Goal: Book appointment/travel/reservation

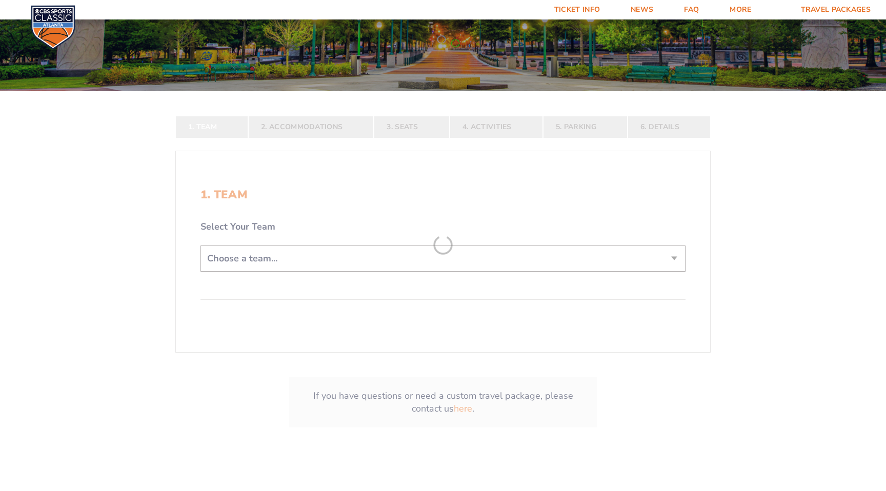
scroll to position [185, 0]
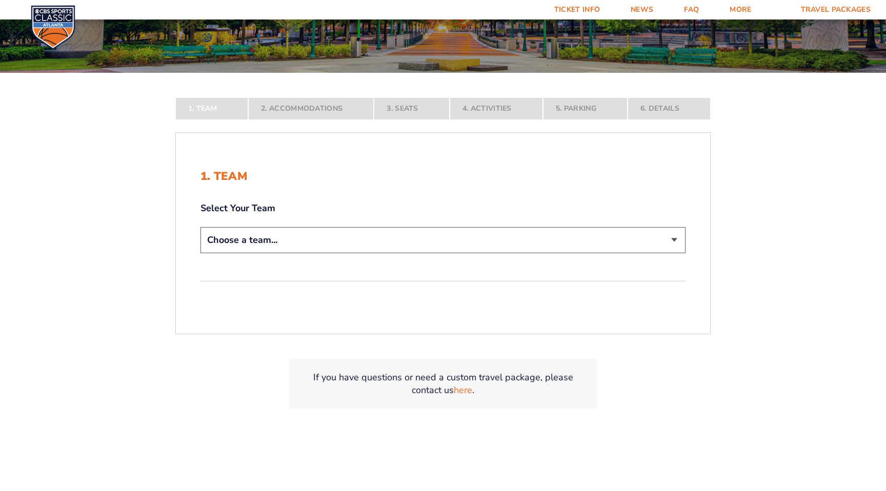
click at [472, 240] on select "Choose a team... [US_STATE] Wildcats [US_STATE] State Buckeyes [US_STATE] Tar H…" at bounding box center [442, 240] width 485 height 26
select select "12956"
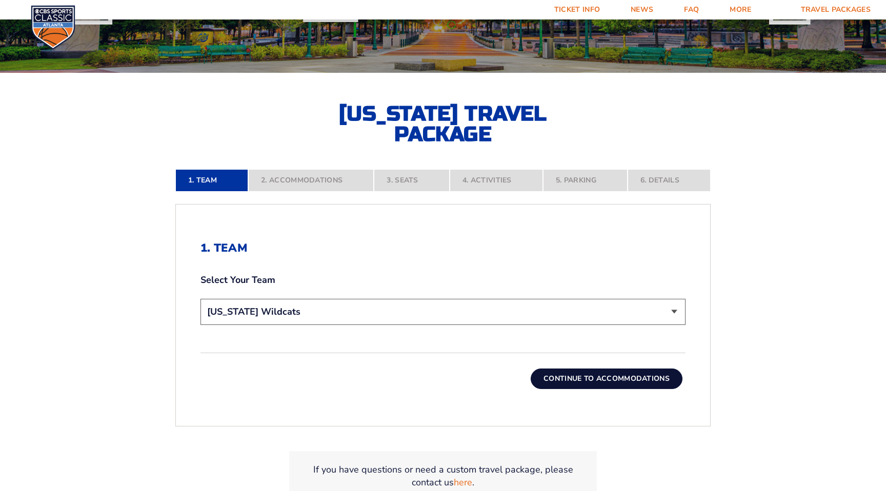
click at [572, 377] on button "Continue To Accommodations" at bounding box center [606, 378] width 152 height 21
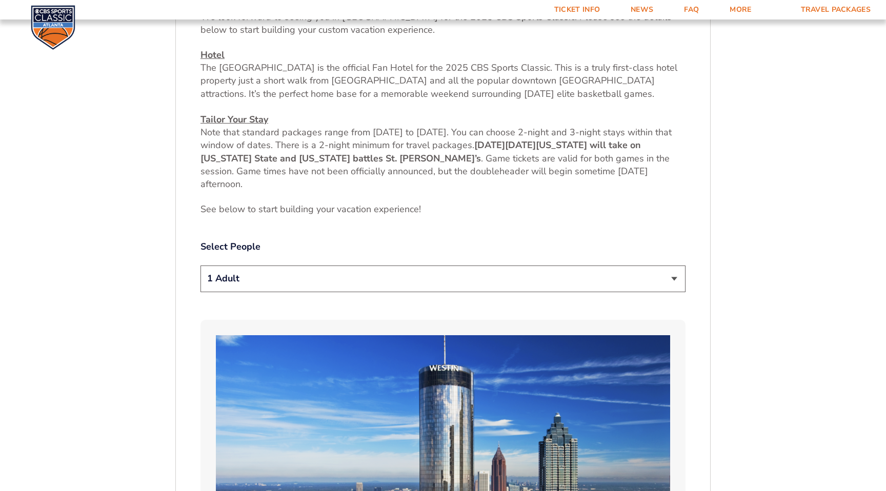
scroll to position [449, 0]
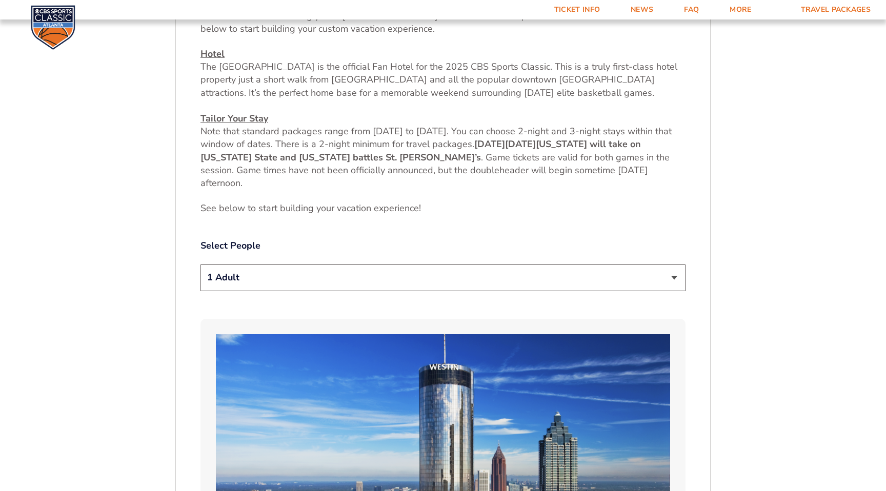
click at [523, 288] on select "1 Adult 2 Adults 3 Adults 4 Adults 2 Adults + 1 Child 2 Adults + 2 Children 2 A…" at bounding box center [442, 277] width 485 height 26
select select "2 Adults"
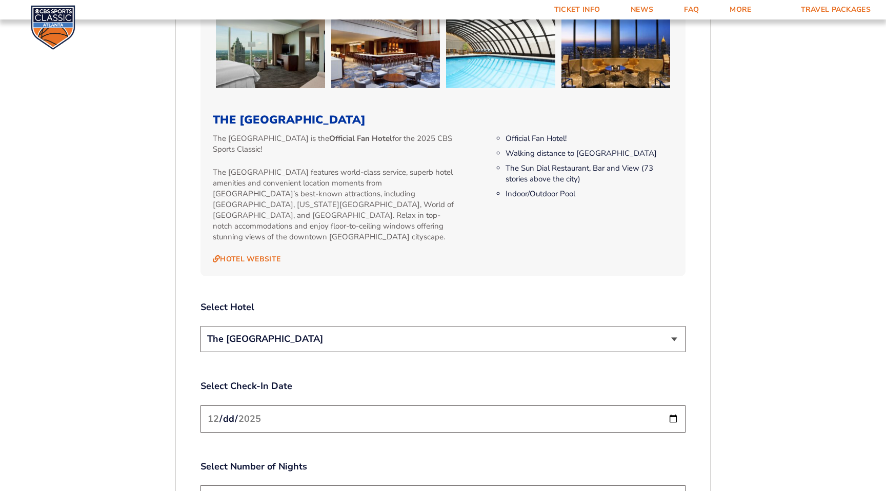
scroll to position [1055, 0]
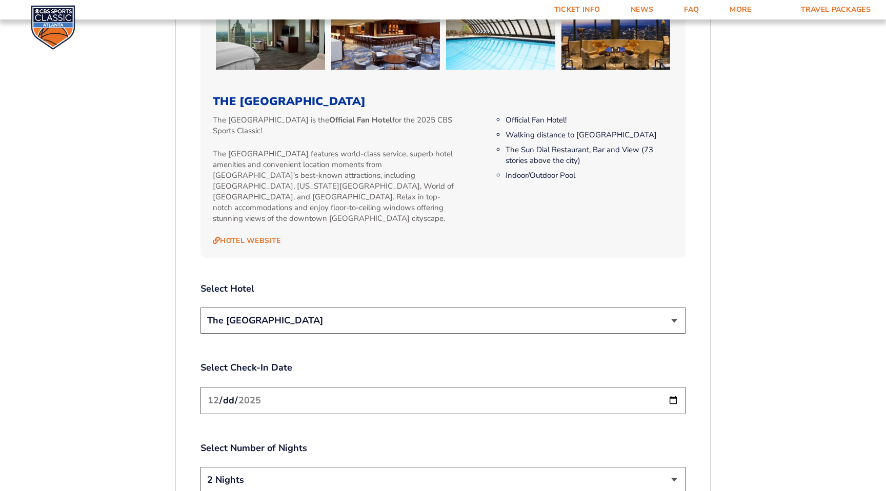
click at [521, 315] on select "The [GEOGRAPHIC_DATA]" at bounding box center [442, 321] width 485 height 26
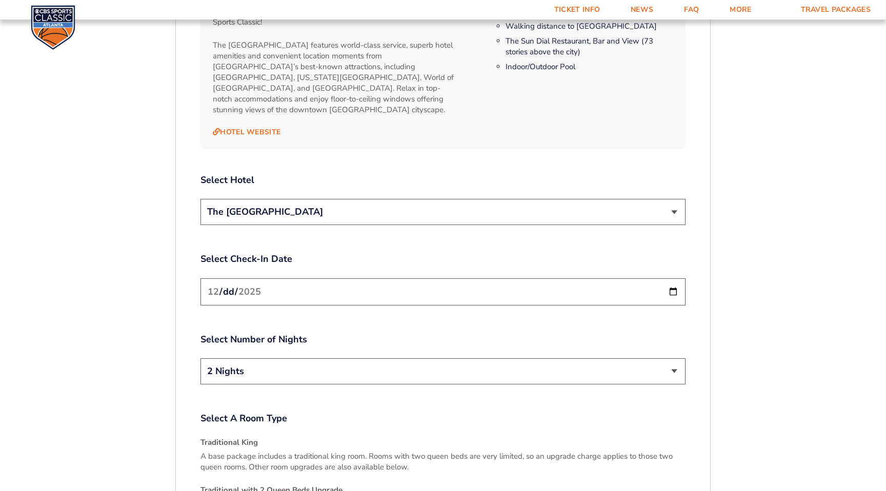
scroll to position [1176, 0]
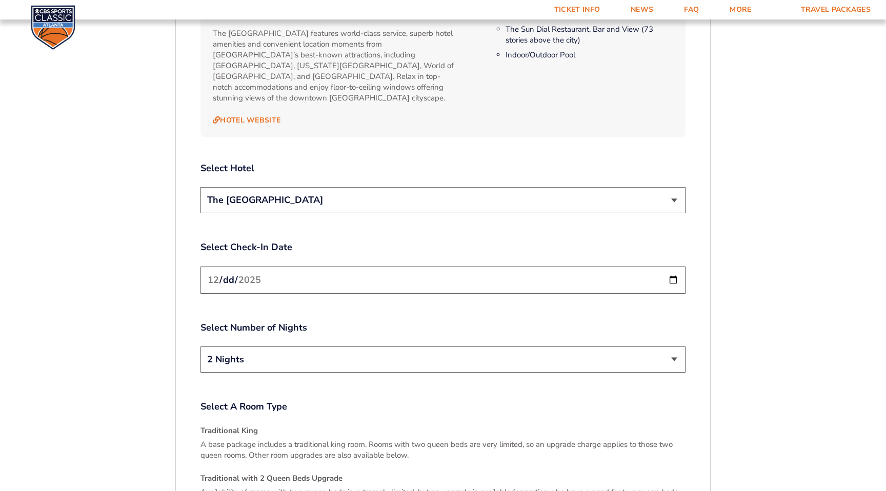
click at [525, 268] on input "[DATE]" at bounding box center [442, 280] width 485 height 27
click at [673, 269] on input "[DATE]" at bounding box center [442, 280] width 485 height 27
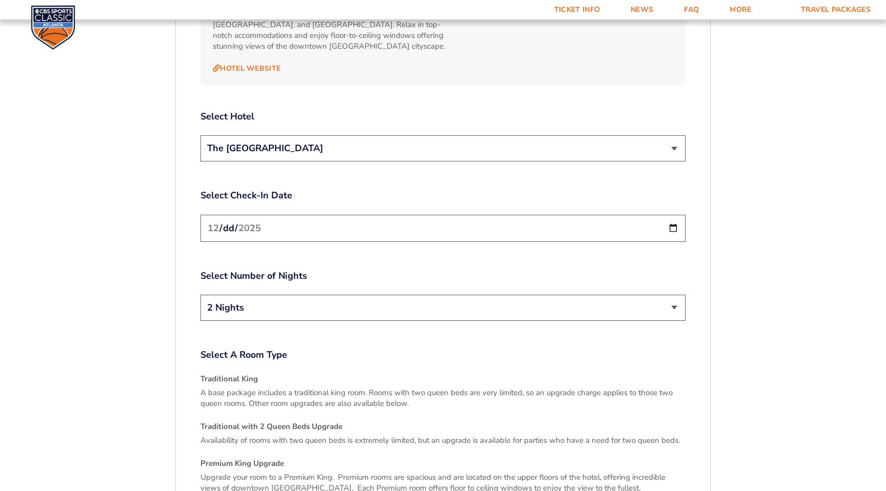
scroll to position [1222, 0]
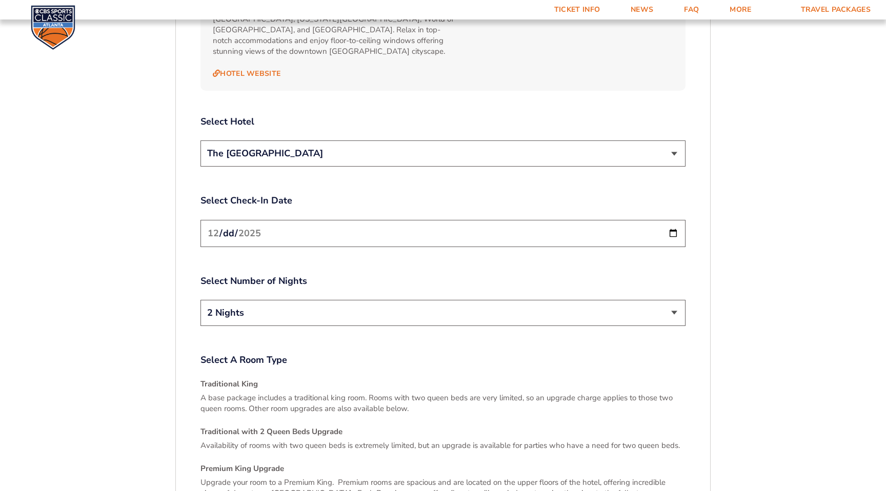
click at [671, 220] on input "[DATE]" at bounding box center [442, 233] width 485 height 27
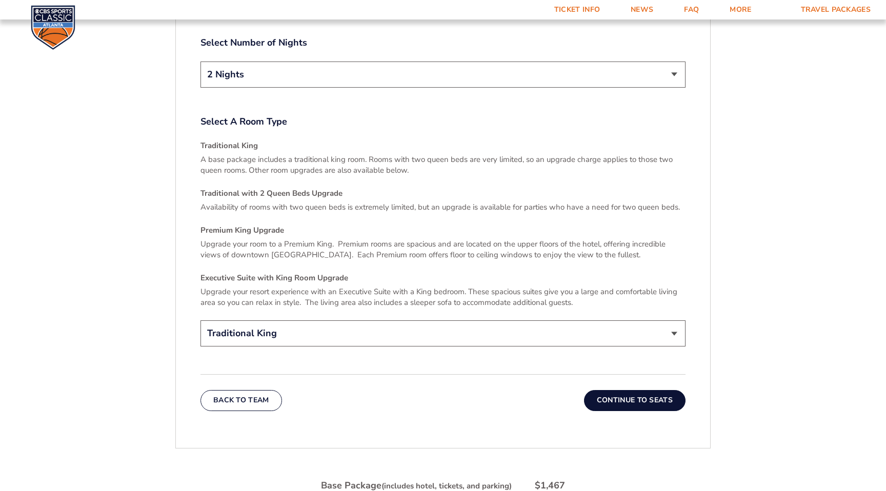
scroll to position [1468, 0]
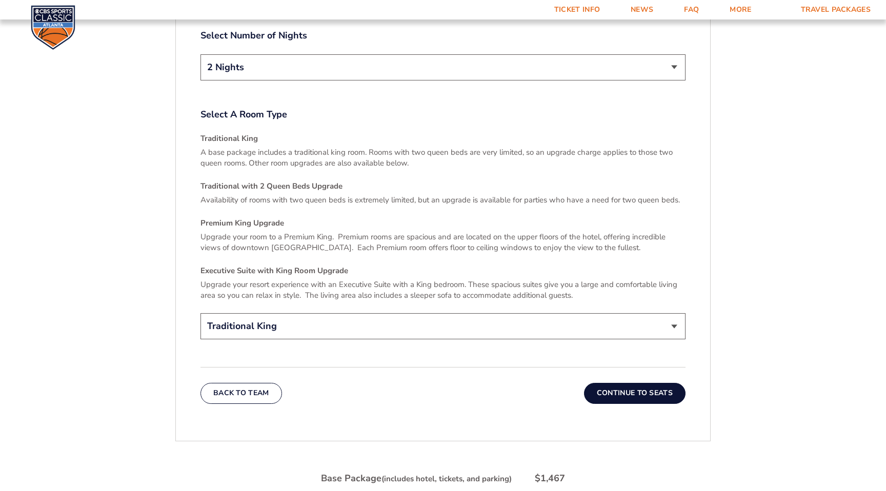
click at [393, 302] on div "Select A Room Type Traditional King A base package includes a traditional king …" at bounding box center [442, 225] width 485 height 234
click at [394, 313] on select "Traditional King Traditional with 2 Queen Beds Upgrade (+$45 per night) Premium…" at bounding box center [442, 326] width 485 height 26
click at [617, 385] on button "Continue To Seats" at bounding box center [634, 393] width 101 height 21
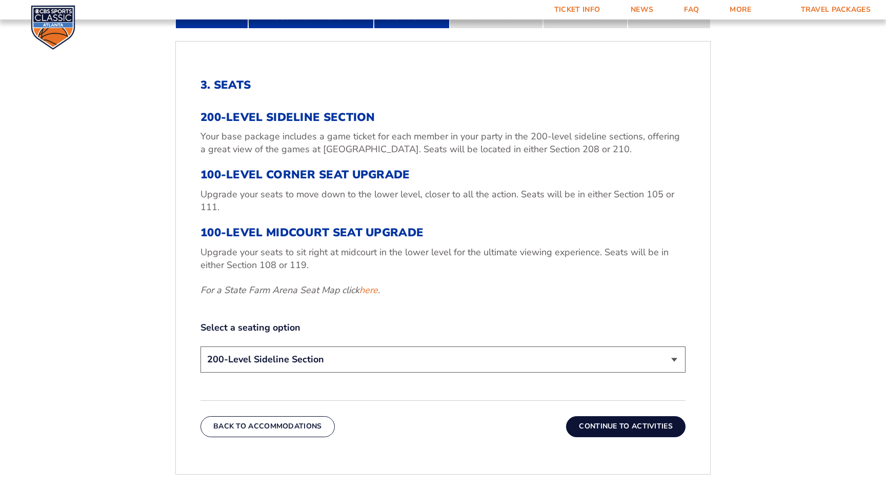
scroll to position [345, 0]
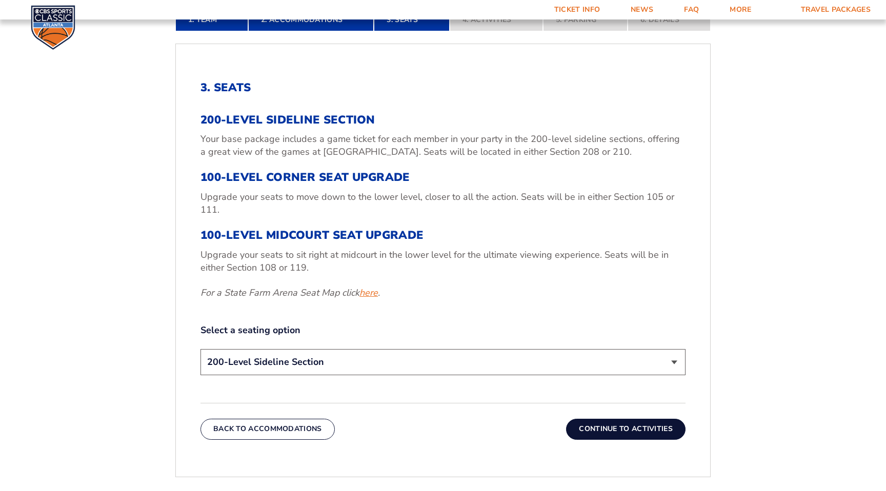
click at [376, 293] on link "here" at bounding box center [368, 292] width 18 height 13
click at [396, 362] on select "200-Level Sideline Section 100-Level Corner Seat Upgrade (+$120 per person) 100…" at bounding box center [442, 362] width 485 height 26
click at [418, 371] on select "200-Level Sideline Section 100-Level Corner Seat Upgrade (+$120 per person) 100…" at bounding box center [442, 362] width 485 height 26
click at [625, 429] on button "Continue To Activities" at bounding box center [625, 429] width 119 height 21
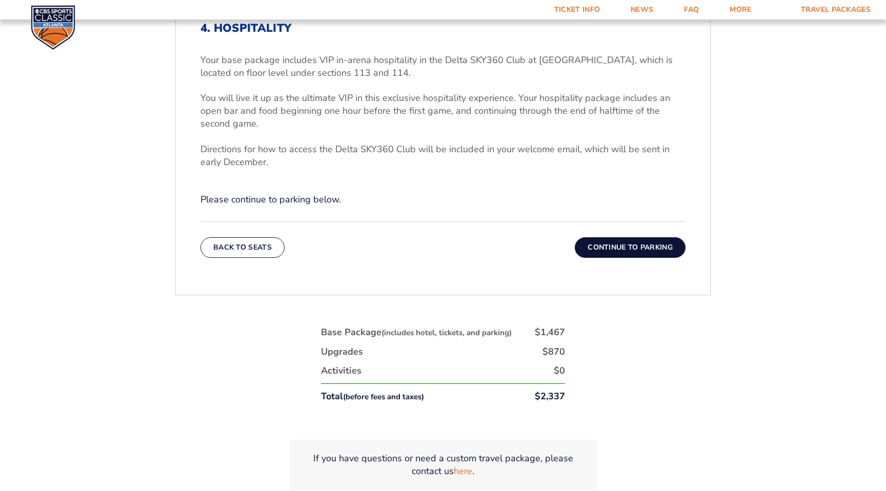
scroll to position [401, 0]
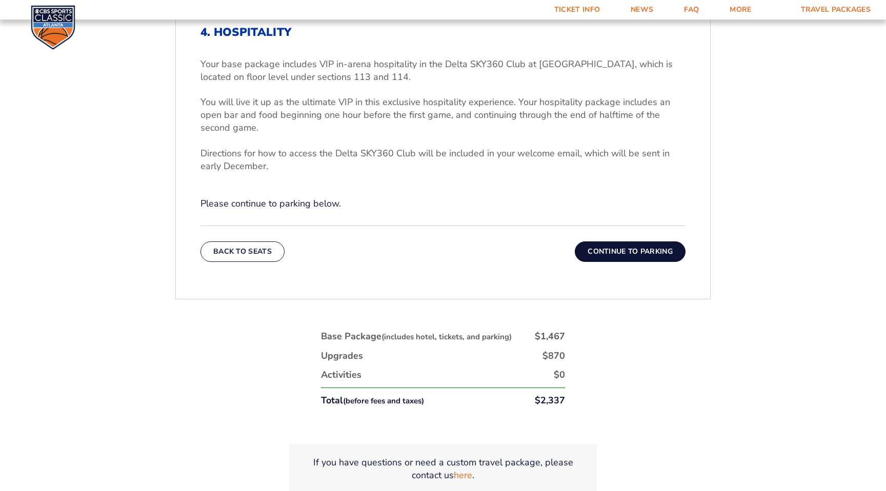
click at [637, 255] on button "Continue To Parking" at bounding box center [630, 251] width 111 height 21
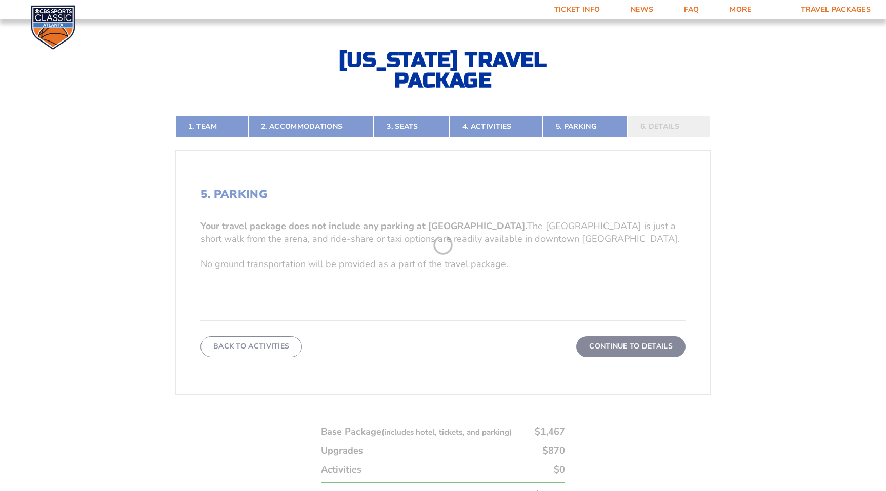
scroll to position [232, 0]
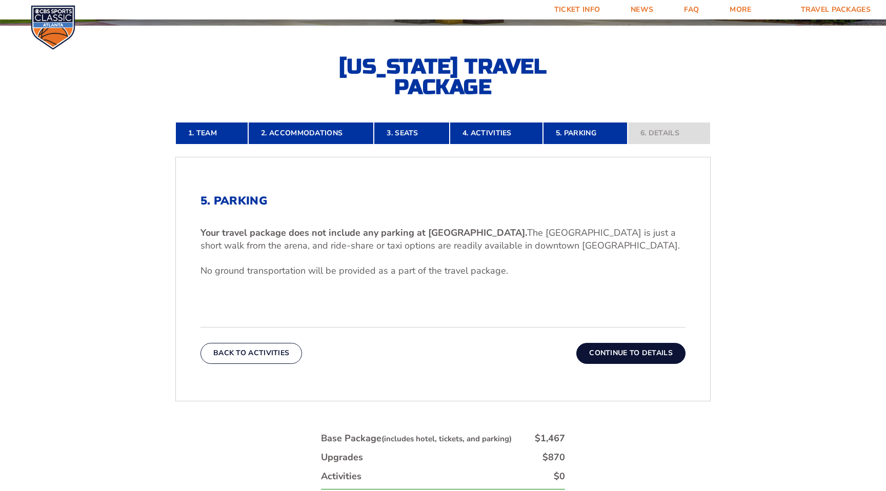
click at [634, 355] on button "Continue To Details" at bounding box center [630, 353] width 109 height 21
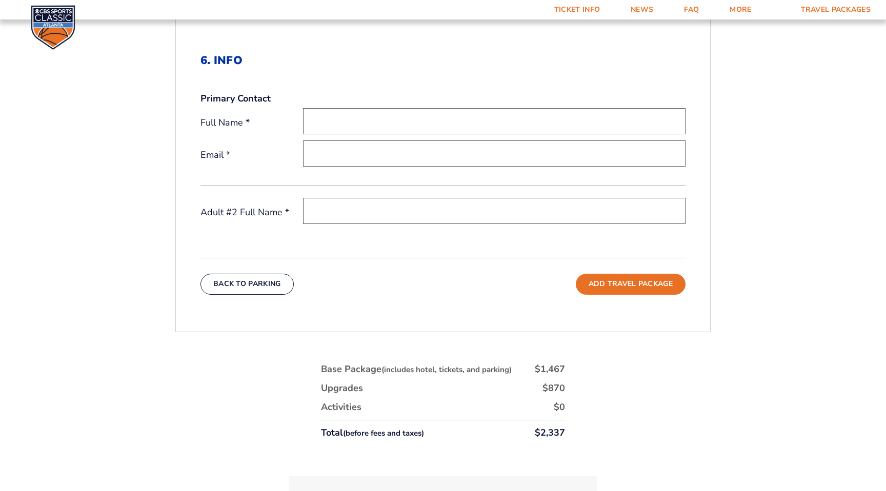
scroll to position [314, 0]
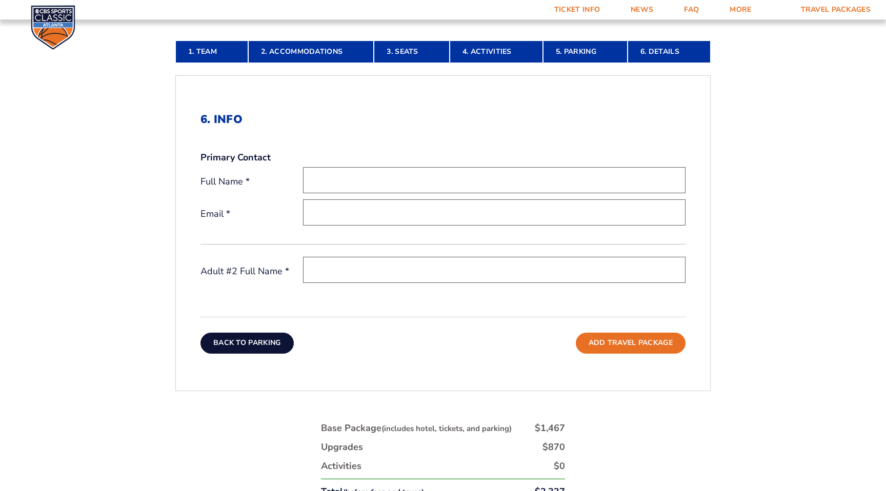
click at [278, 351] on button "Back To Parking" at bounding box center [246, 343] width 93 height 21
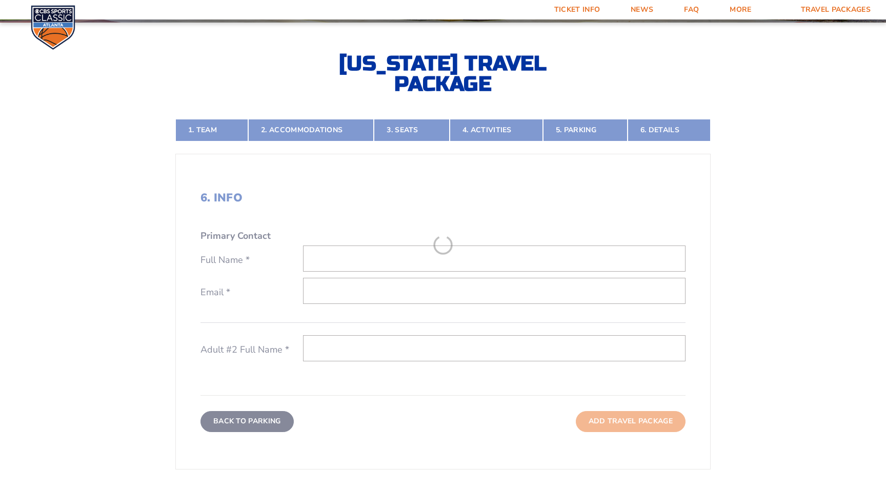
scroll to position [232, 0]
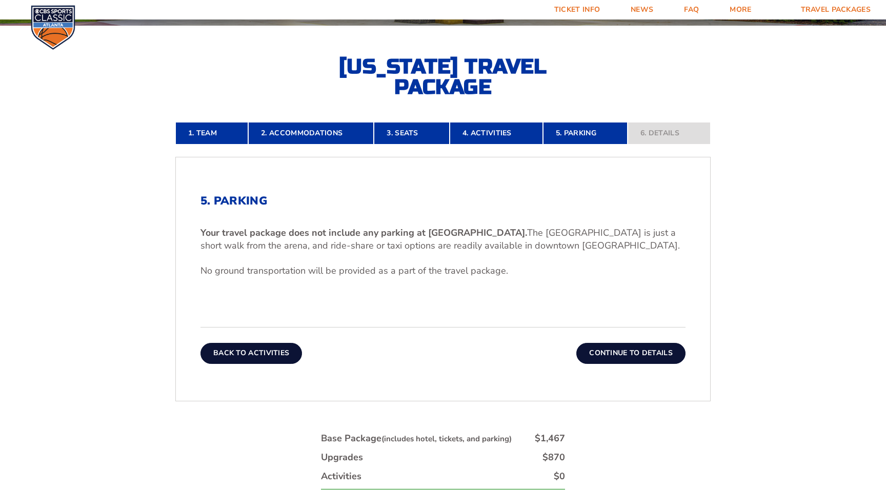
click at [273, 357] on button "Back To Activities" at bounding box center [250, 353] width 101 height 21
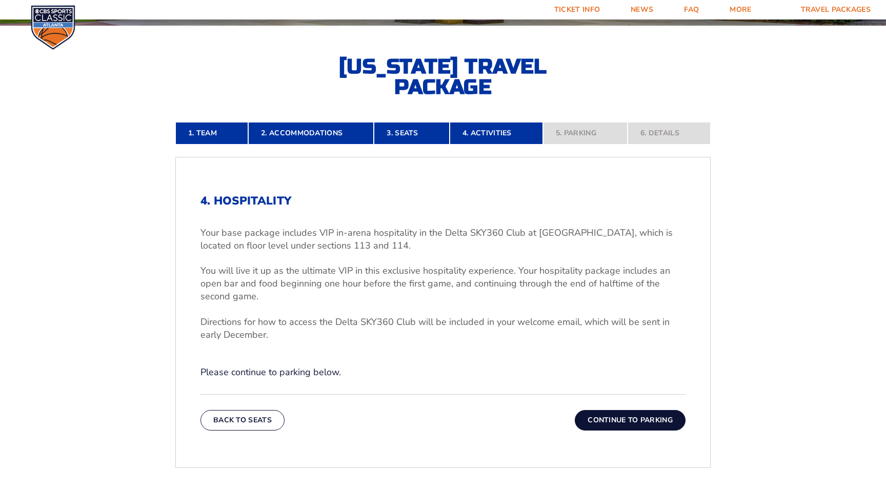
click at [261, 409] on div "Back To Seats Continue To Parking" at bounding box center [442, 412] width 485 height 36
click at [261, 421] on button "Back To Seats" at bounding box center [242, 420] width 84 height 21
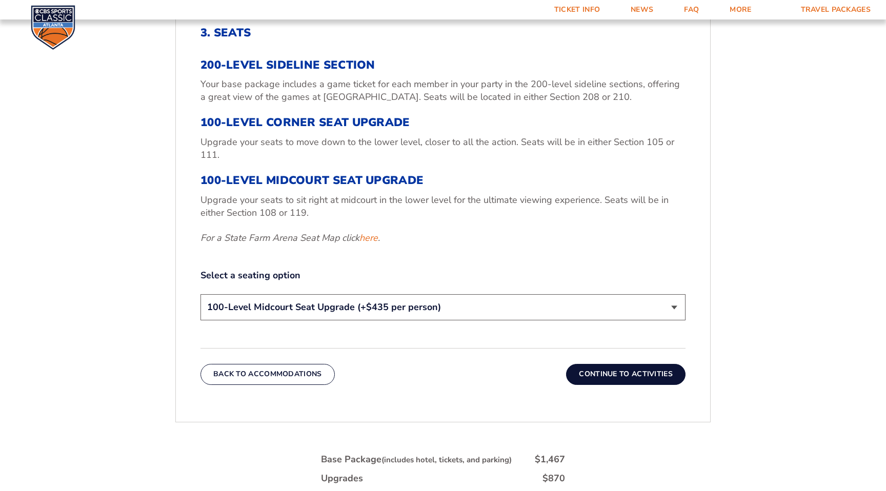
scroll to position [399, 0]
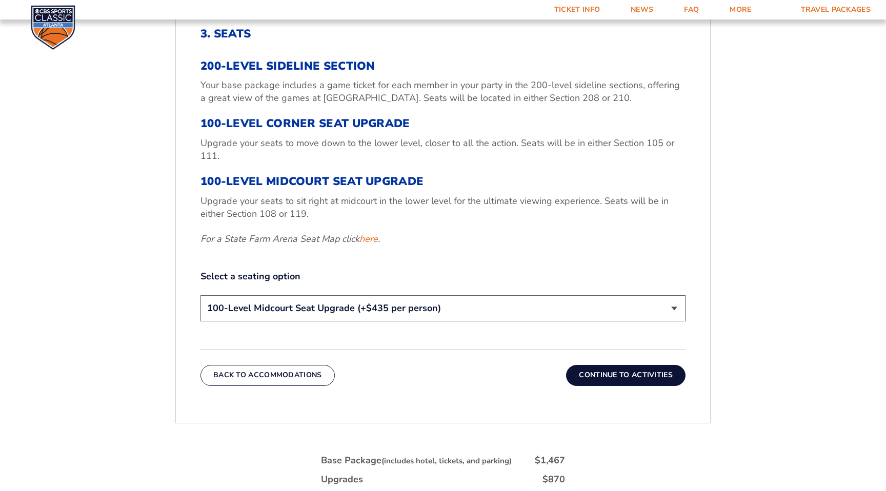
click at [385, 303] on select "200-Level Sideline Section 100-Level Corner Seat Upgrade (+$120 per person) 100…" at bounding box center [442, 308] width 485 height 26
click at [531, 319] on select "200-Level Sideline Section 100-Level Corner Seat Upgrade (+$120 per person) 100…" at bounding box center [442, 308] width 485 height 26
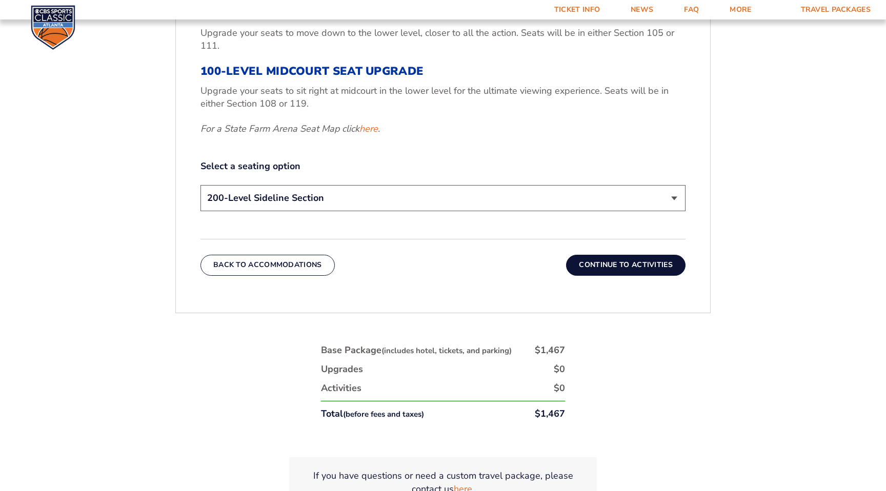
scroll to position [509, 0]
click at [440, 206] on select "200-Level Sideline Section 100-Level Corner Seat Upgrade (+$120 per person) 100…" at bounding box center [442, 199] width 485 height 26
select select "100-Level Corner Seat Upgrade"
click at [366, 129] on link "here" at bounding box center [368, 129] width 18 height 13
click at [589, 264] on button "Continue To Activities" at bounding box center [625, 265] width 119 height 21
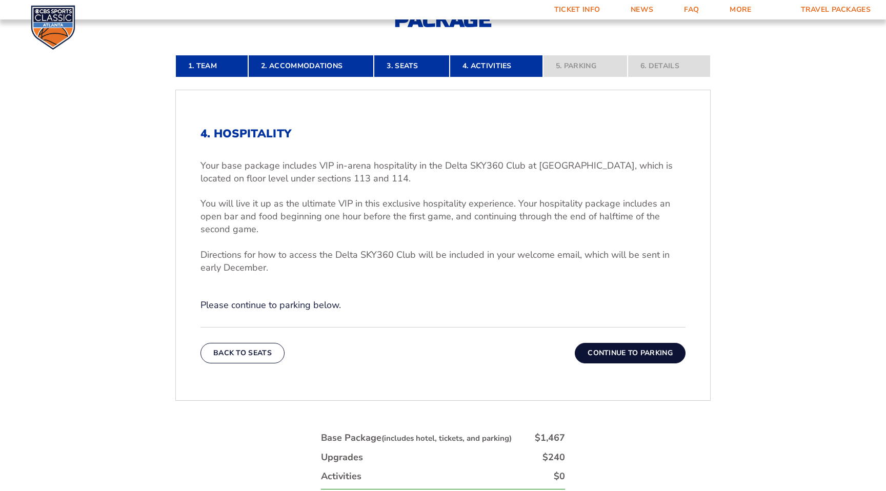
scroll to position [291, 0]
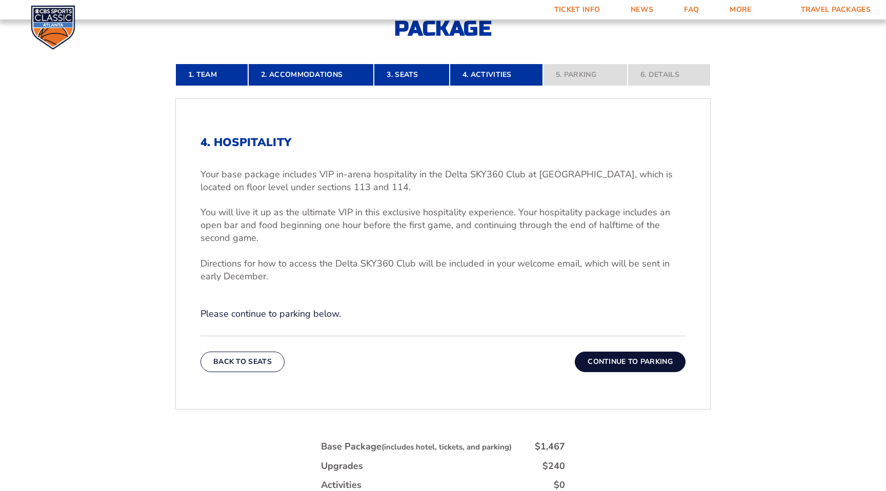
click at [634, 374] on div "4. Hospitality Your base package includes VIP in-arena hospitality in the Delta…" at bounding box center [443, 253] width 534 height 285
click at [644, 362] on button "Continue To Parking" at bounding box center [630, 362] width 111 height 21
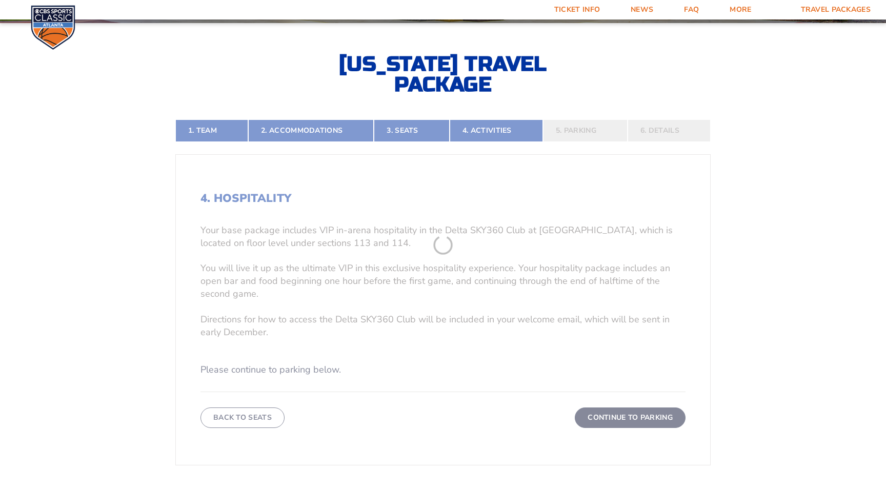
scroll to position [232, 0]
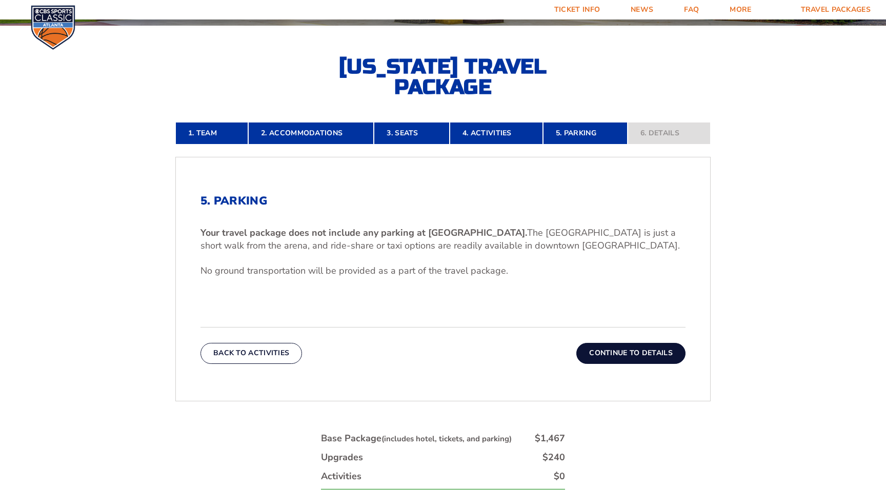
click at [641, 354] on button "Continue To Details" at bounding box center [630, 353] width 109 height 21
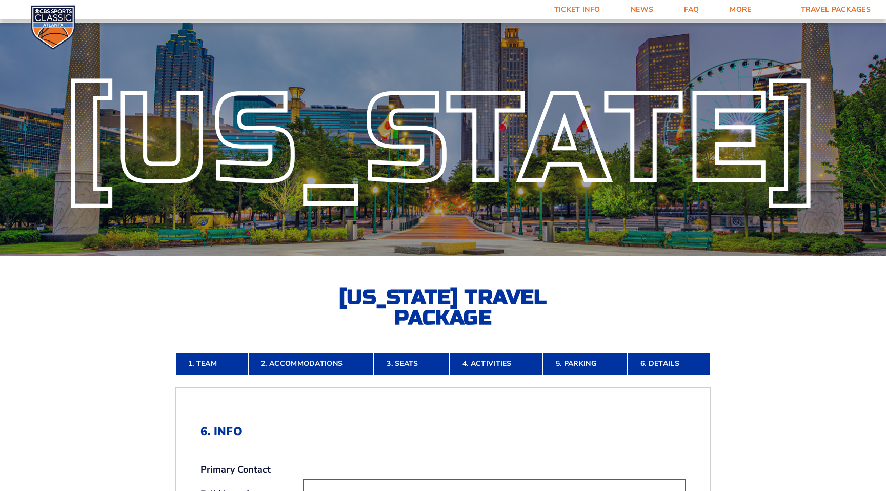
scroll to position [0, 0]
